Goal: Information Seeking & Learning: Compare options

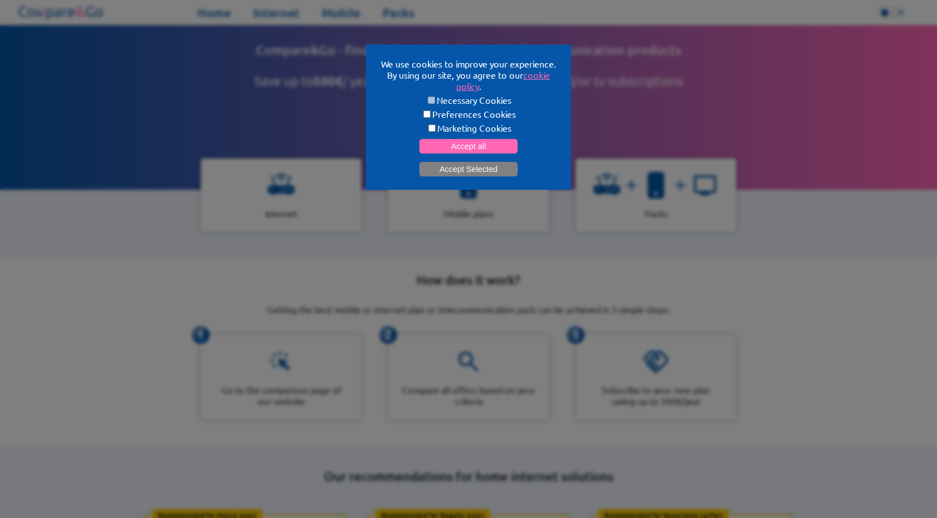
click at [471, 163] on button "Accept Selected" at bounding box center [468, 169] width 98 height 15
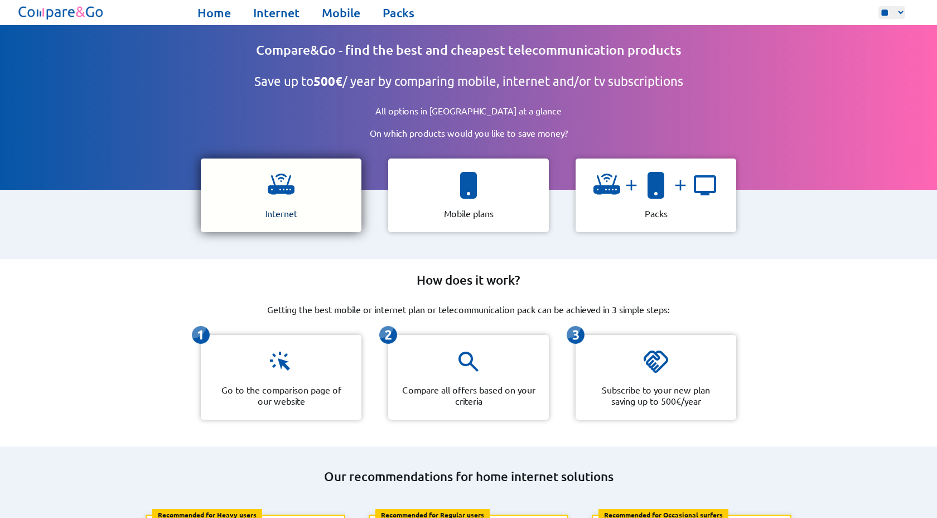
click at [286, 172] on img at bounding box center [281, 185] width 27 height 27
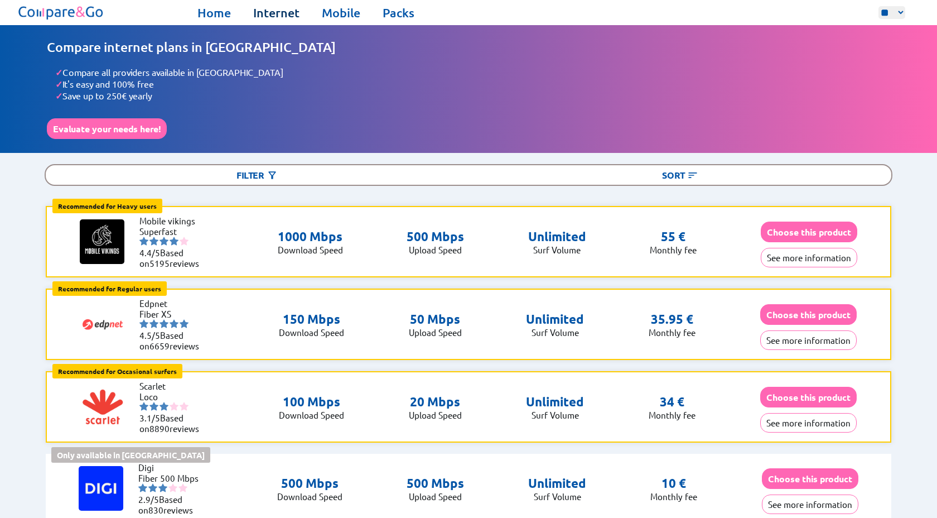
click at [264, 14] on link "Internet" at bounding box center [276, 13] width 46 height 16
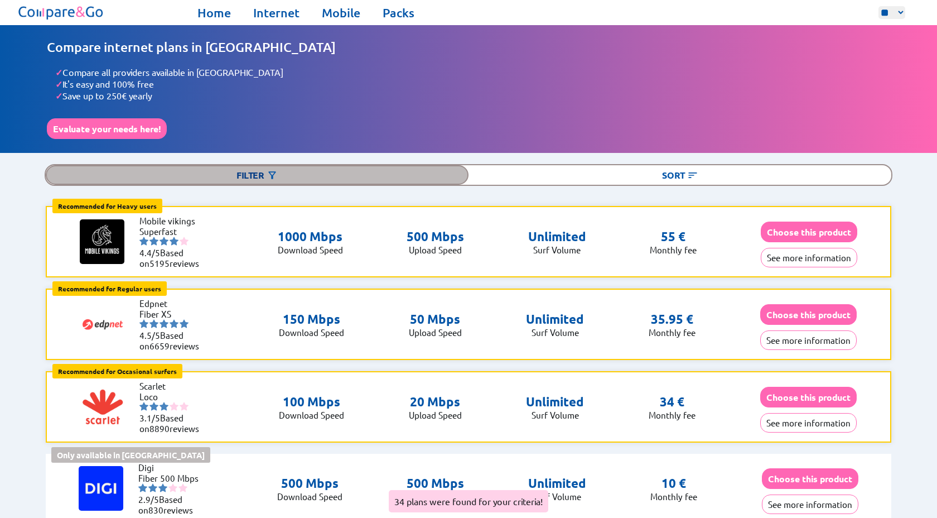
click at [288, 172] on div "Filter" at bounding box center [257, 175] width 423 height 20
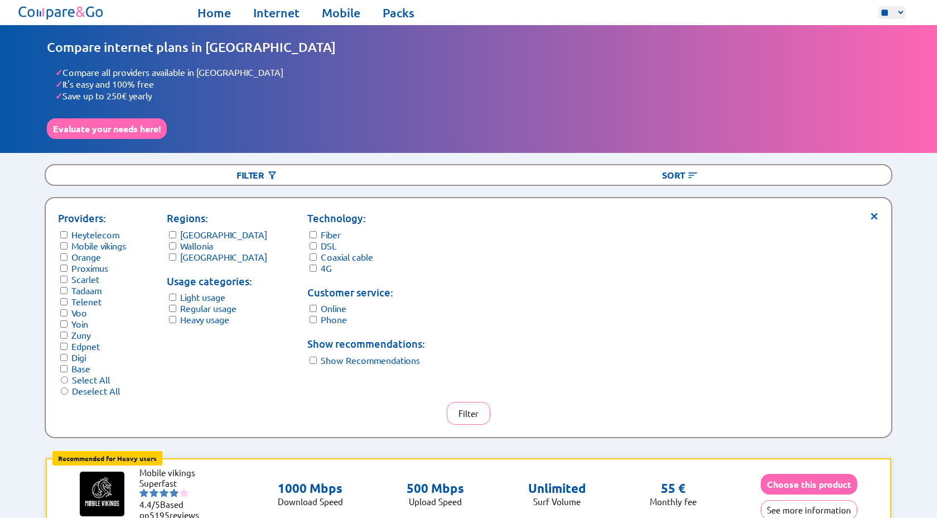
click at [175, 242] on form "Regions: [GEOGRAPHIC_DATA] Wallonia [GEOGRAPHIC_DATA]" at bounding box center [217, 236] width 100 height 52
click at [481, 402] on button "Filter" at bounding box center [469, 413] width 44 height 23
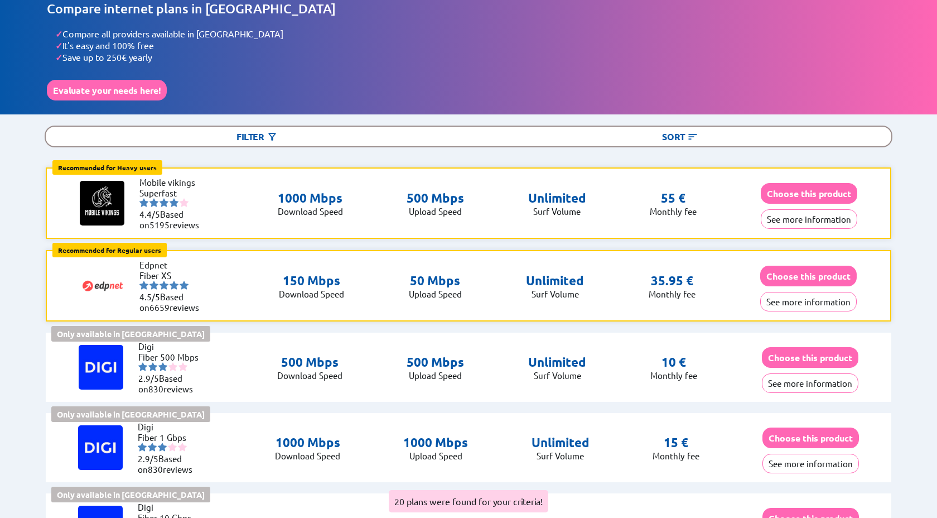
scroll to position [42, 0]
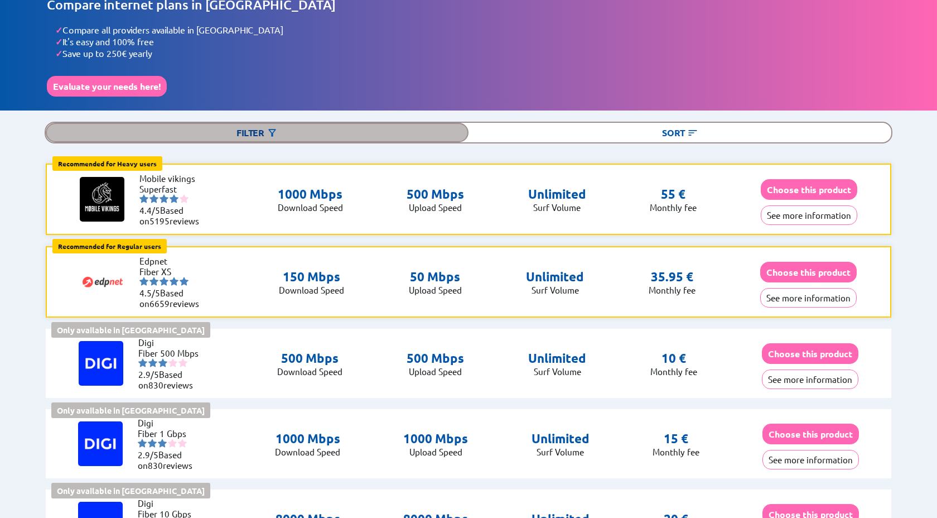
click at [321, 128] on div "Filter" at bounding box center [257, 133] width 423 height 20
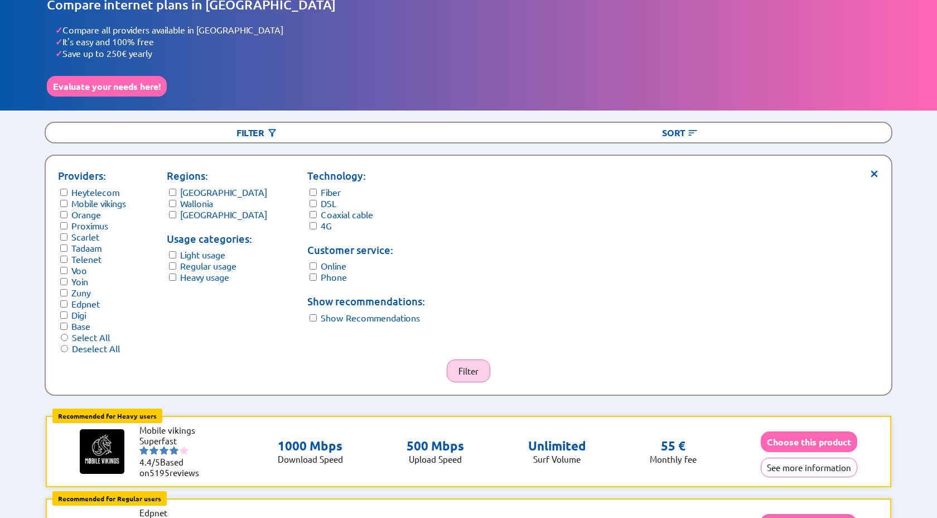
click at [471, 360] on button "Filter" at bounding box center [469, 370] width 44 height 23
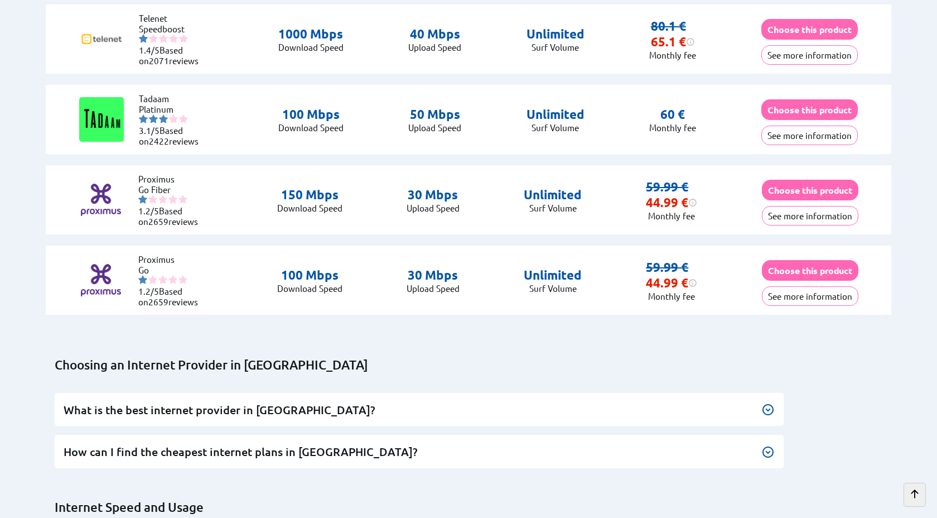
scroll to position [1750, 0]
